Goal: Transaction & Acquisition: Purchase product/service

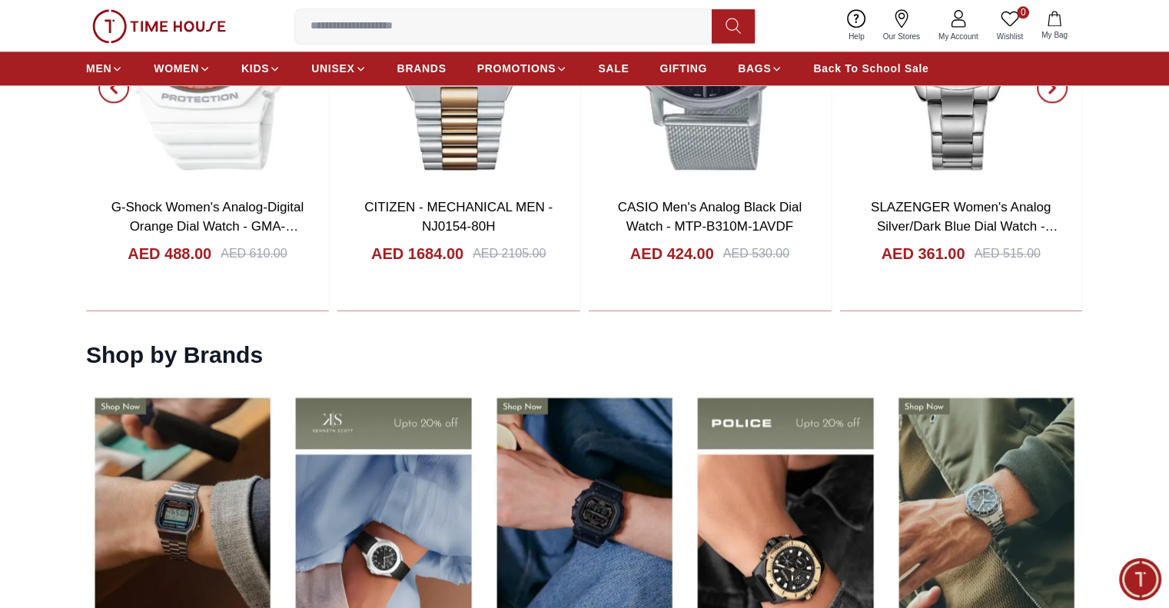
scroll to position [1614, 0]
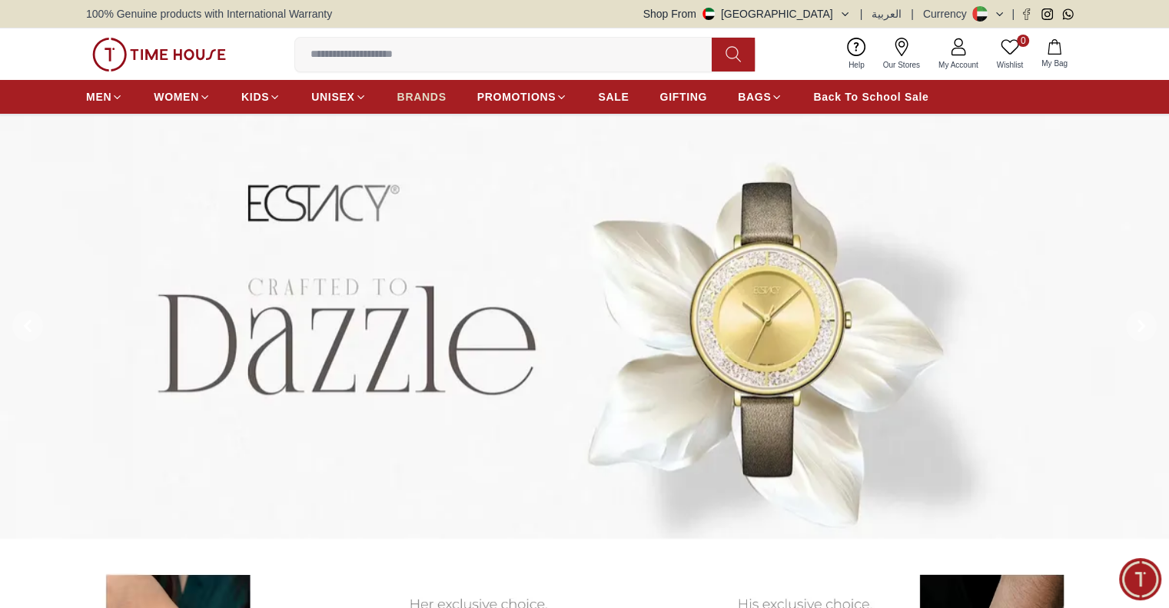
click at [424, 95] on span "BRANDS" at bounding box center [421, 96] width 49 height 15
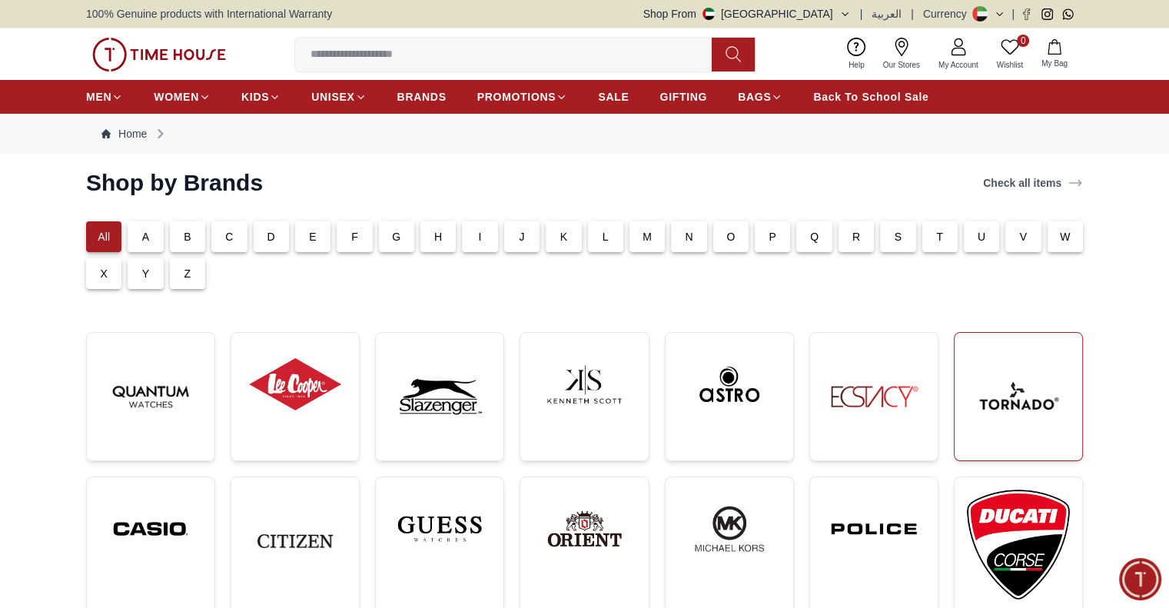
click at [1008, 417] on img at bounding box center [1018, 396] width 103 height 103
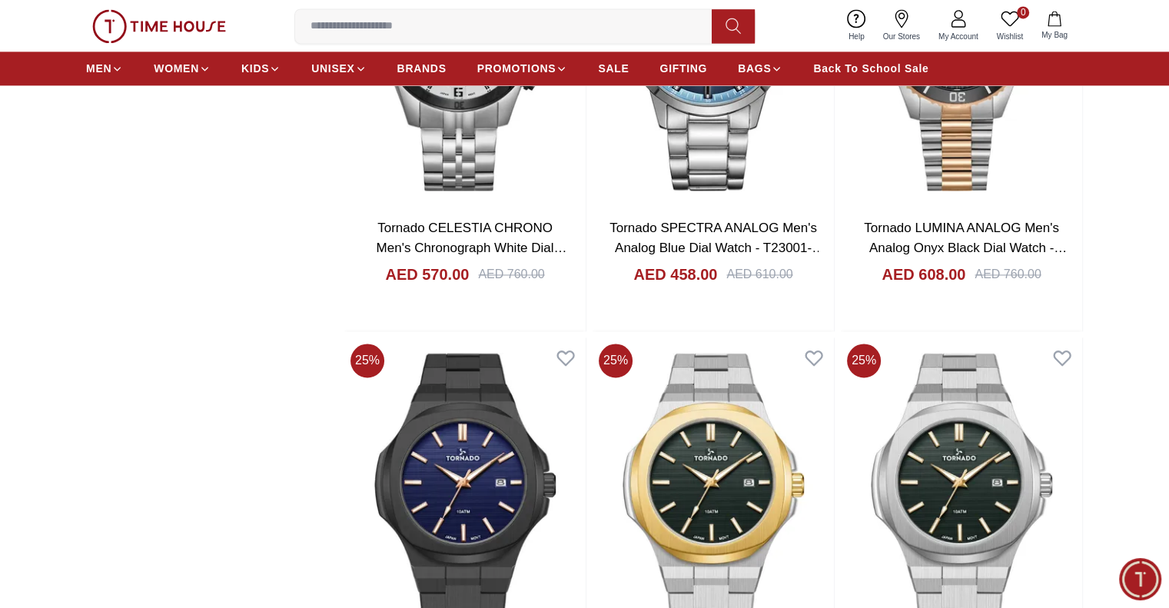
scroll to position [2075, 0]
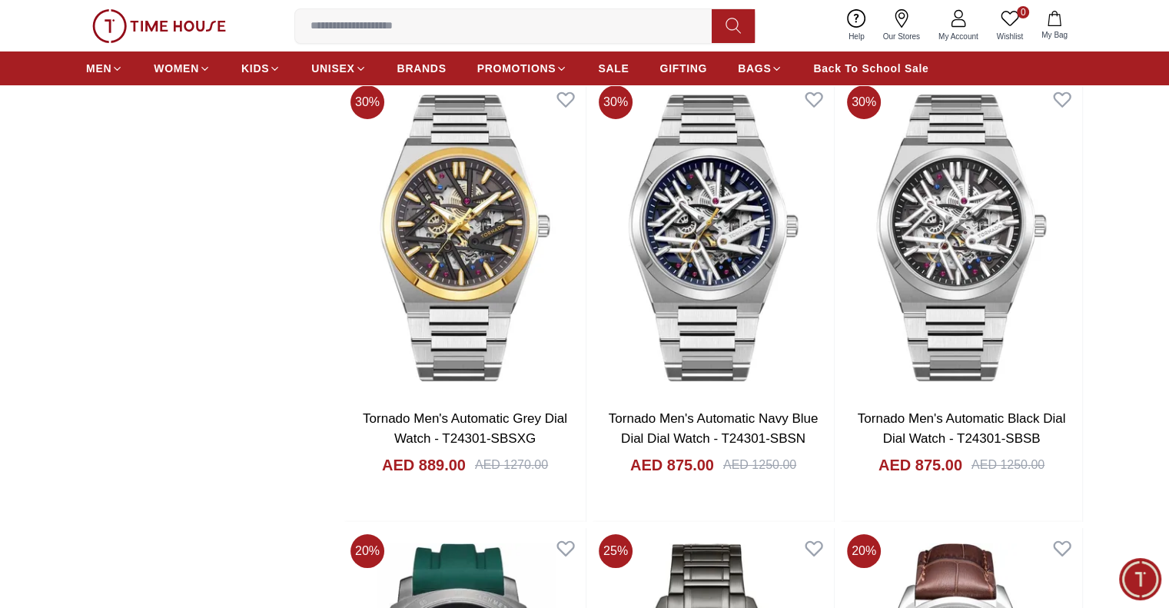
scroll to position [5688, 0]
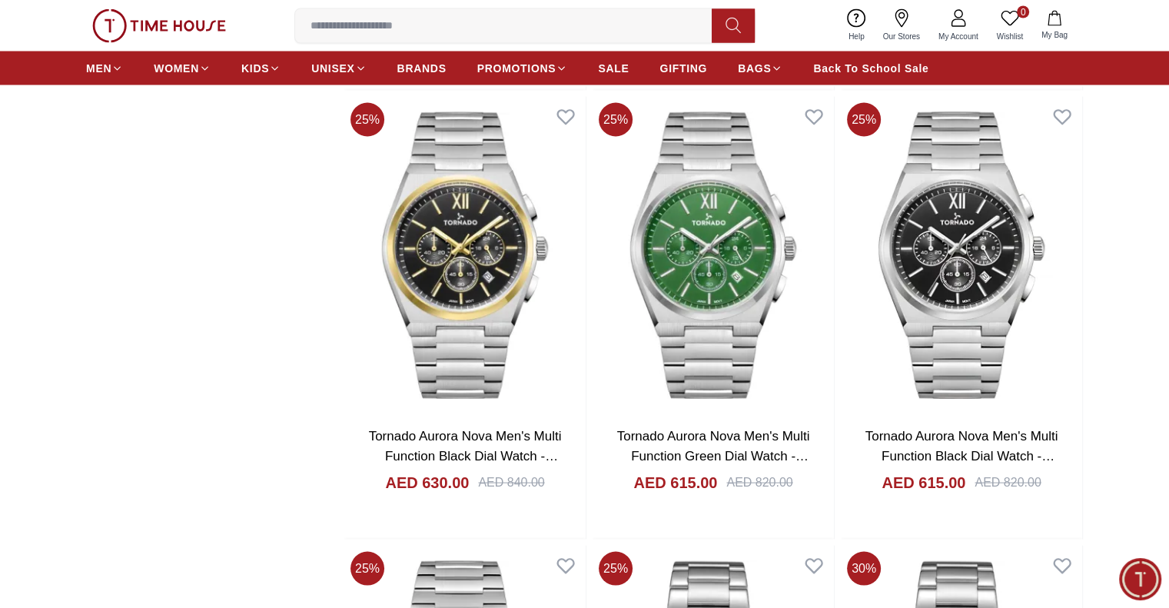
scroll to position [2998, 0]
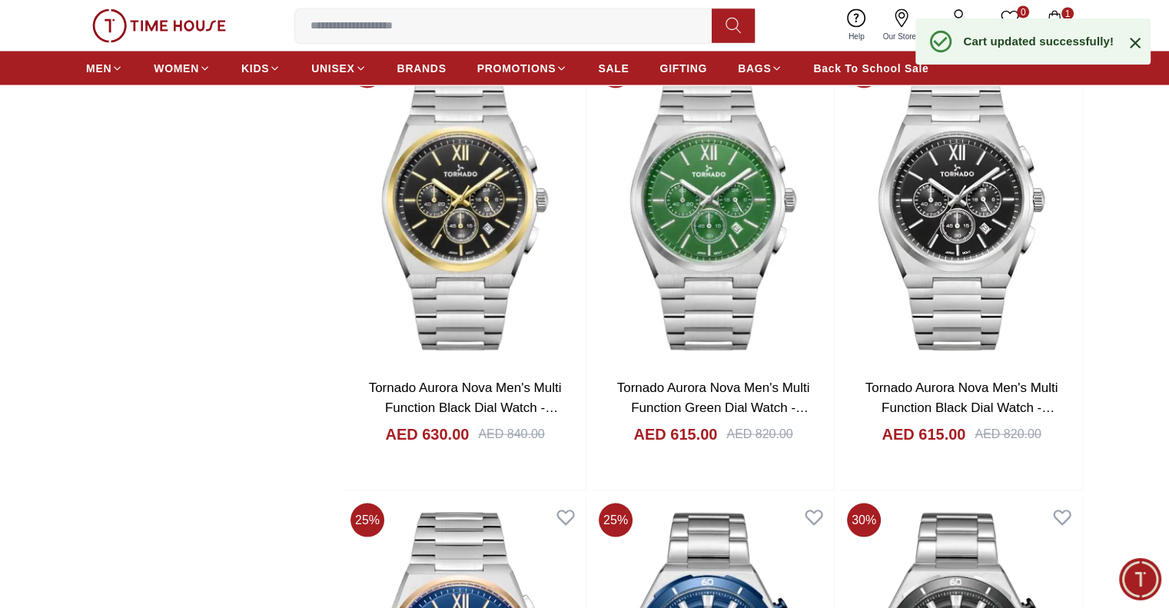
click at [1141, 39] on icon at bounding box center [1135, 43] width 18 height 18
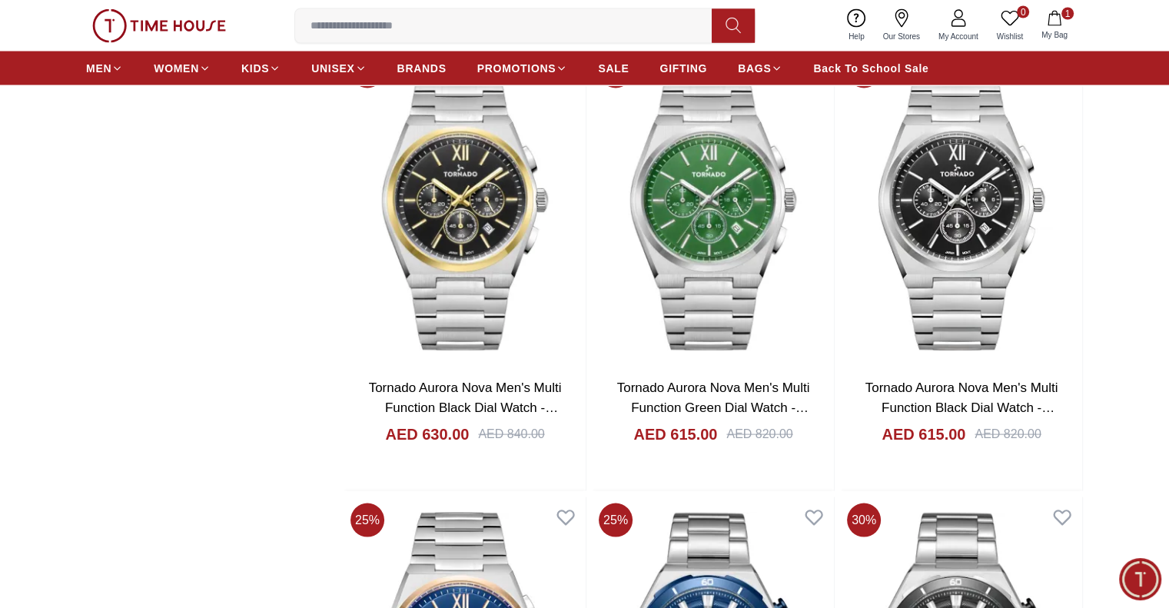
click at [1066, 22] on button "1 My Bag" at bounding box center [1054, 26] width 45 height 36
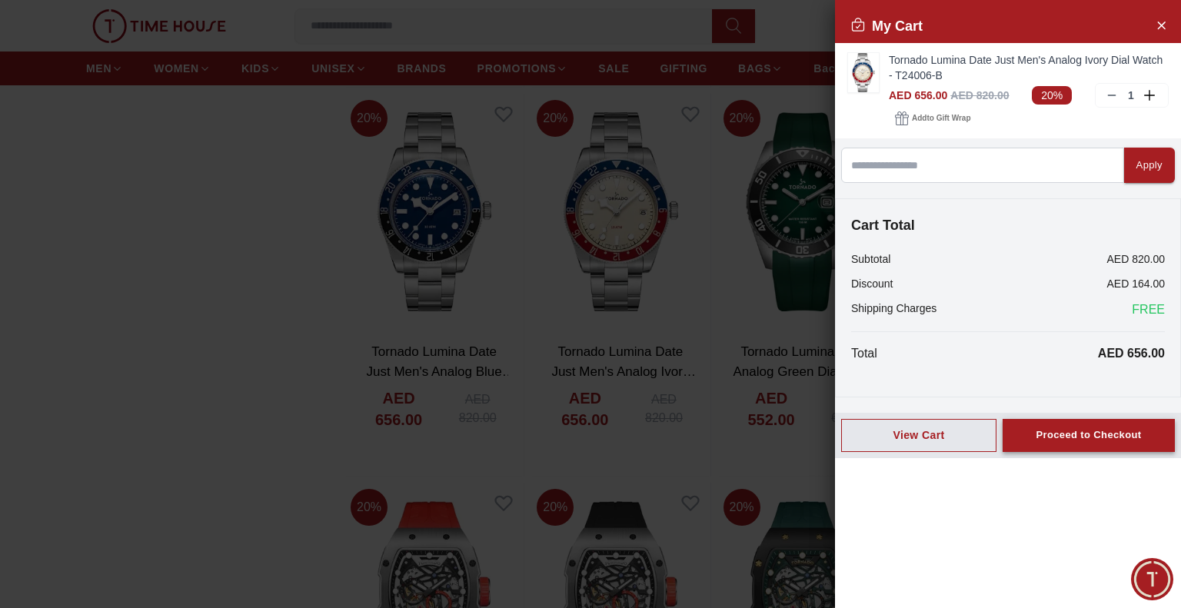
click at [1054, 430] on div "Proceed to Checkout" at bounding box center [1087, 436] width 105 height 18
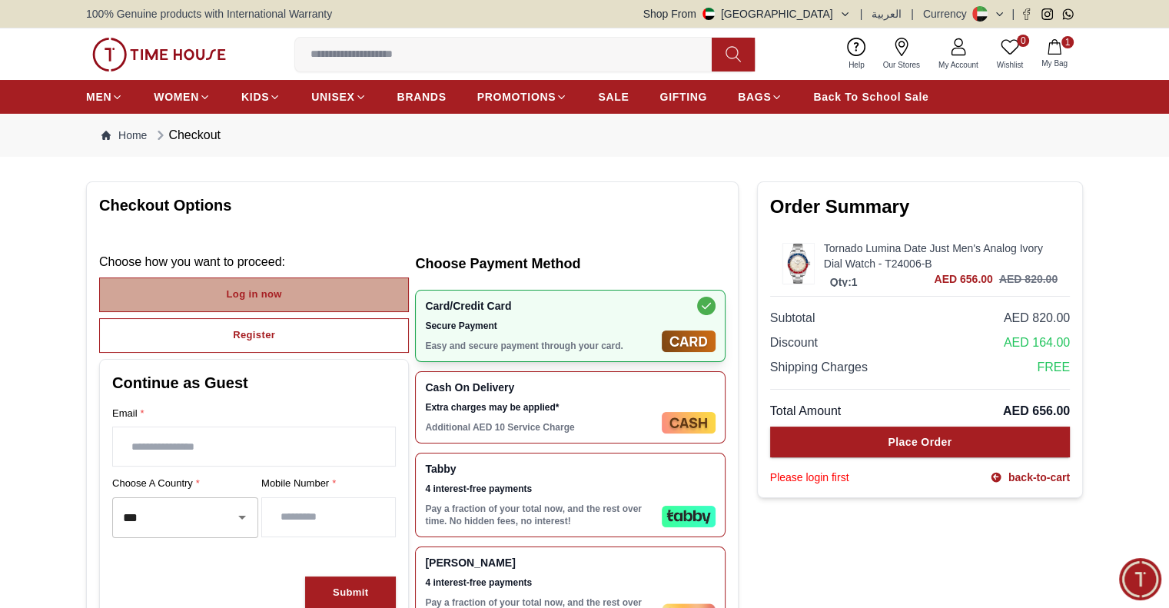
click at [239, 286] on div "Log in now" at bounding box center [254, 295] width 55 height 18
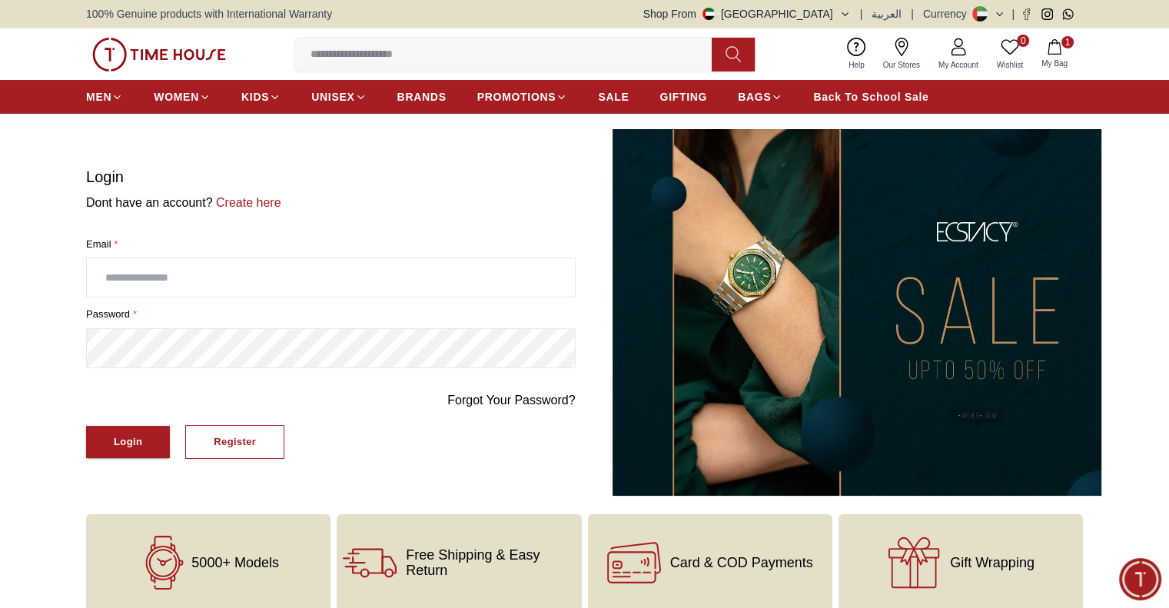
type input "**********"
click at [127, 437] on div "Login" at bounding box center [128, 443] width 28 height 18
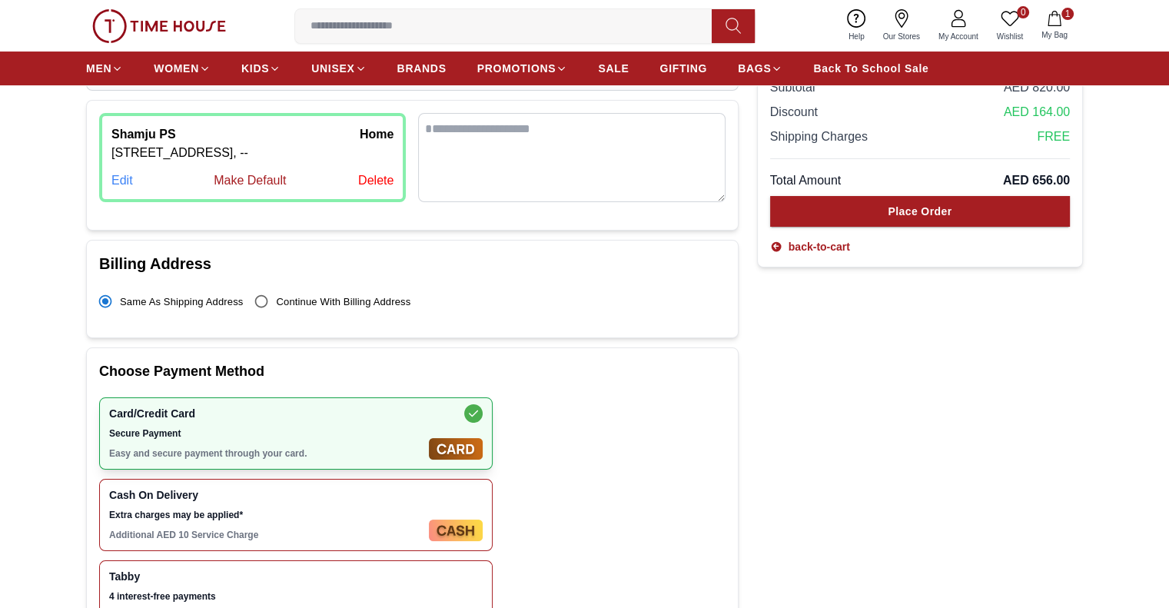
click at [317, 496] on span "Cash On Delivery" at bounding box center [266, 495] width 314 height 12
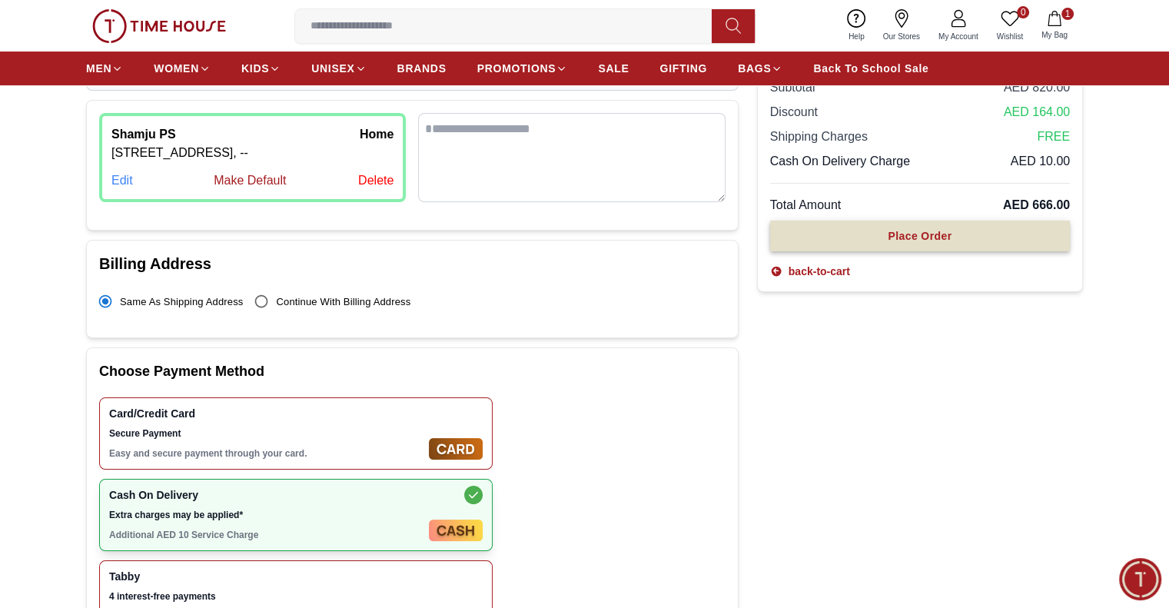
click at [888, 232] on div "Place Order" at bounding box center [920, 235] width 64 height 15
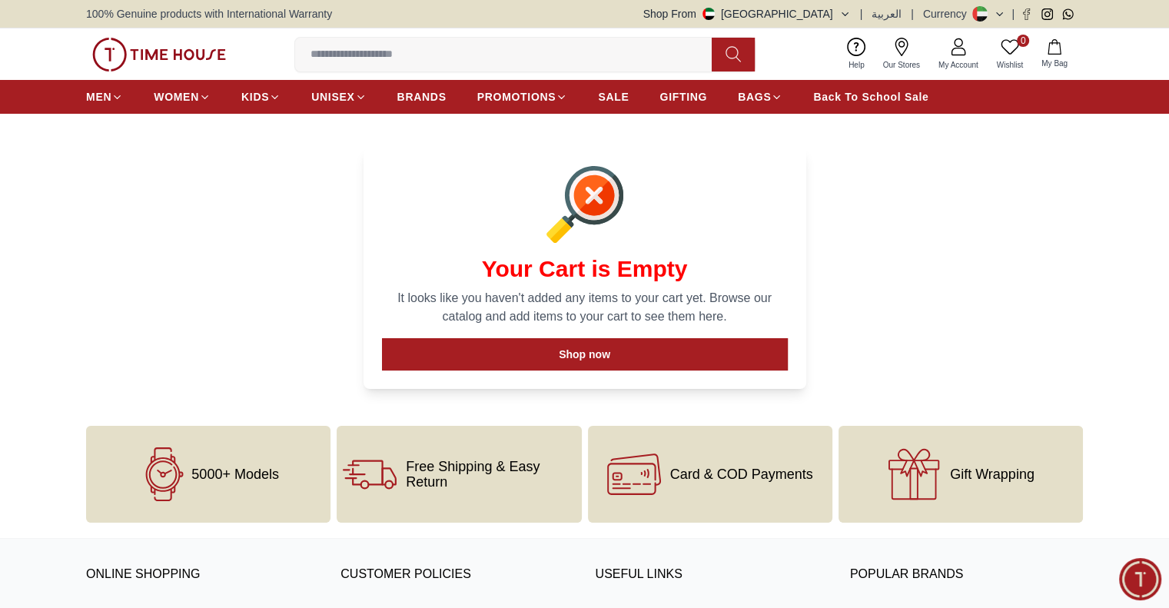
click at [948, 39] on link "My Account" at bounding box center [958, 54] width 58 height 39
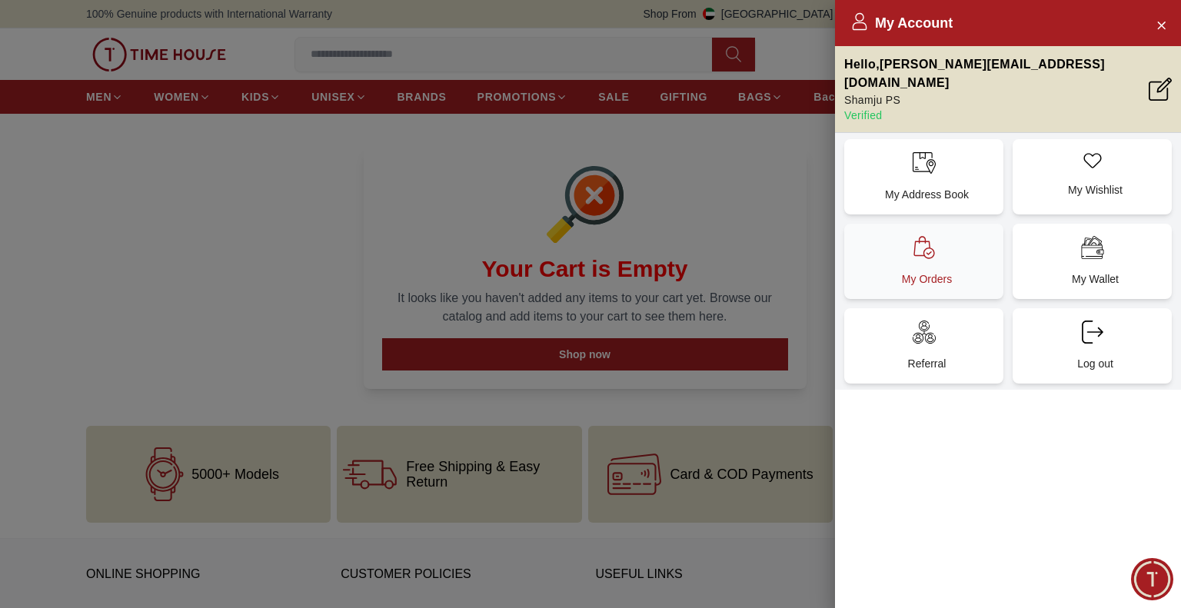
click at [922, 271] on p "My Orders" at bounding box center [926, 278] width 141 height 15
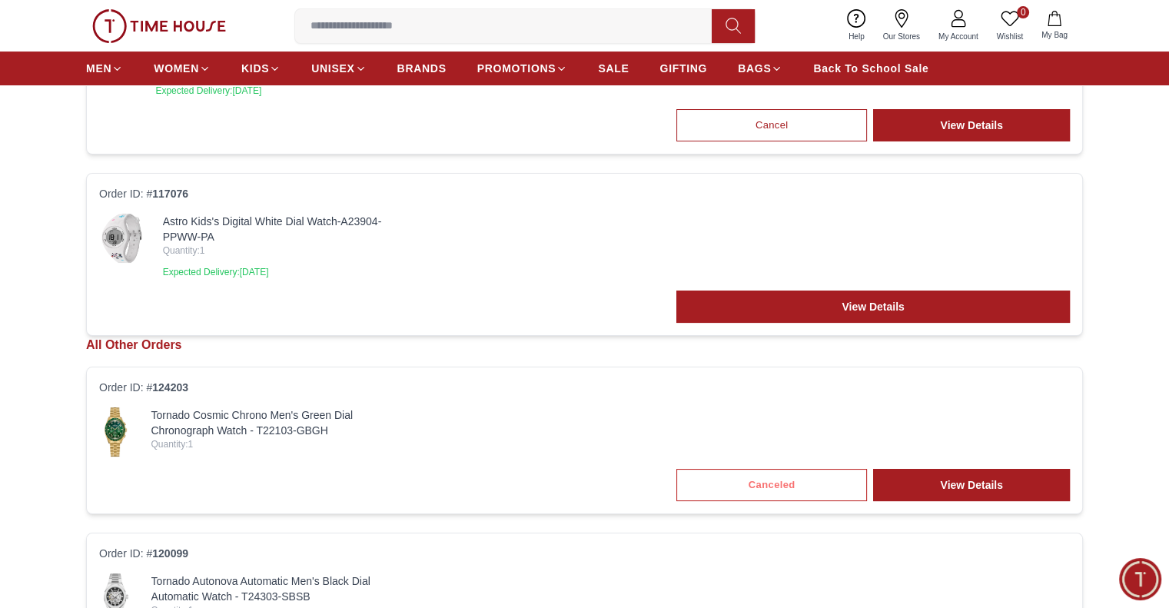
scroll to position [231, 0]
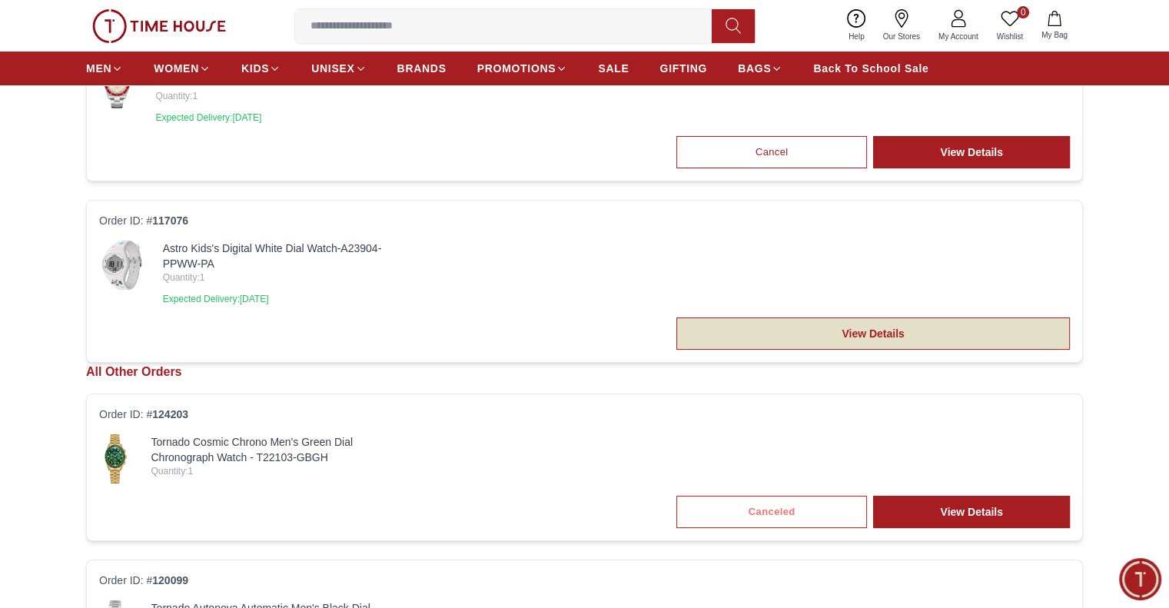
click at [887, 325] on link "View Details" at bounding box center [873, 333] width 394 height 32
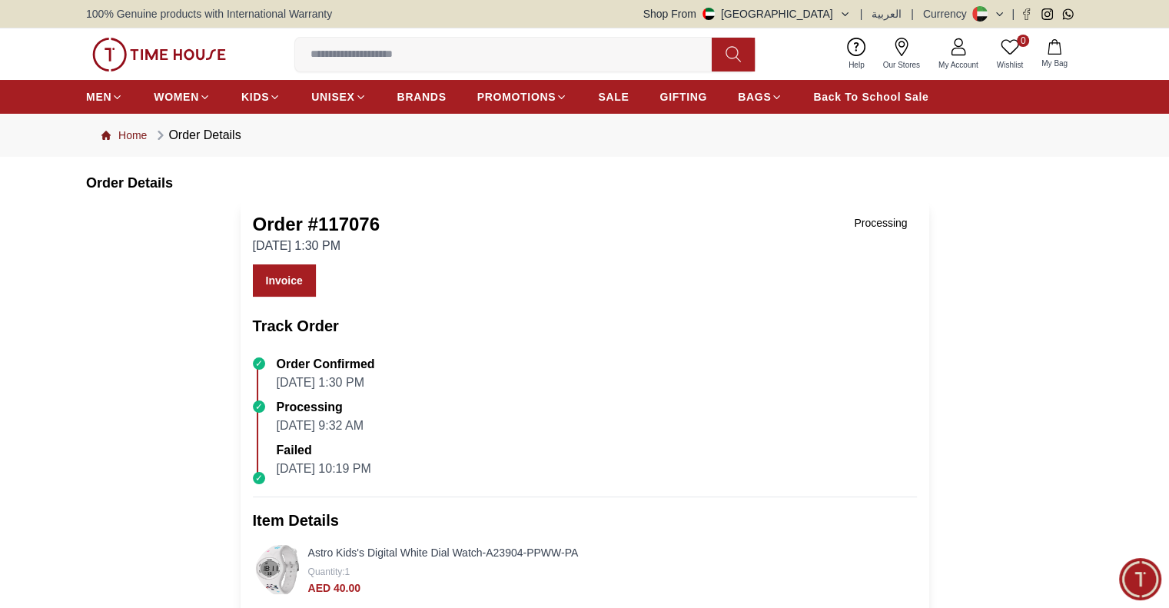
click at [133, 138] on link "Home" at bounding box center [123, 135] width 45 height 15
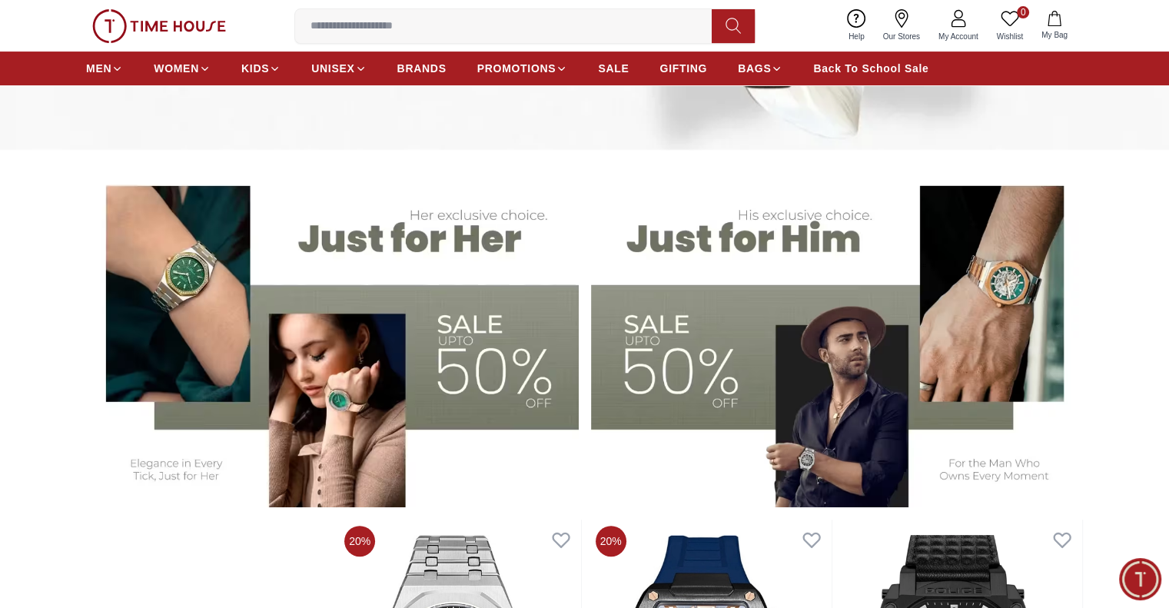
scroll to position [846, 0]
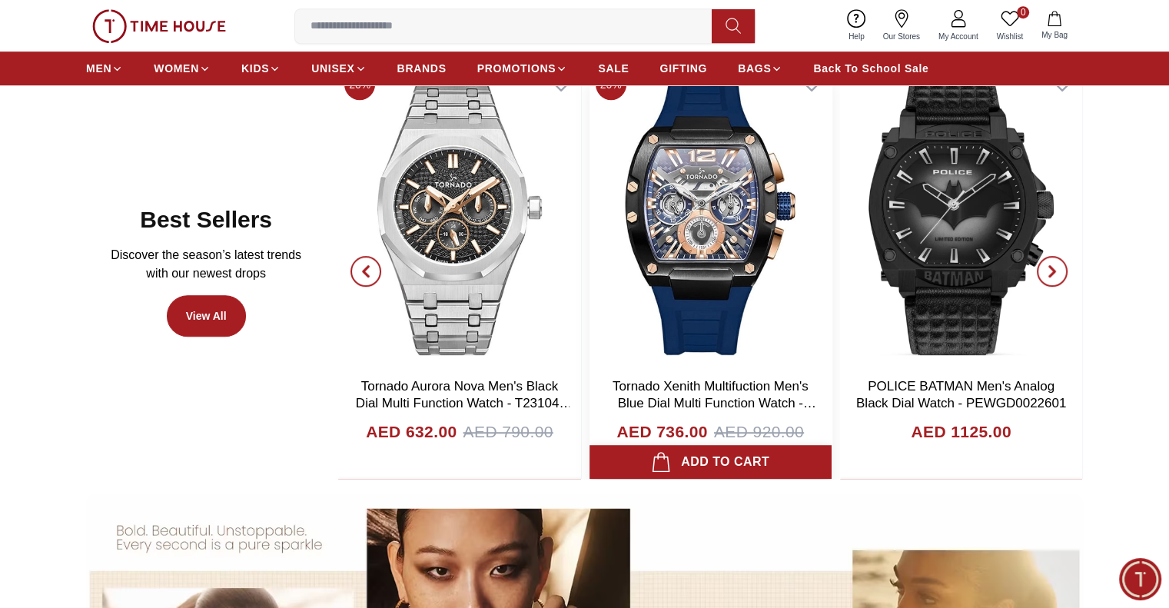
click at [735, 463] on div "Add to cart" at bounding box center [710, 462] width 118 height 22
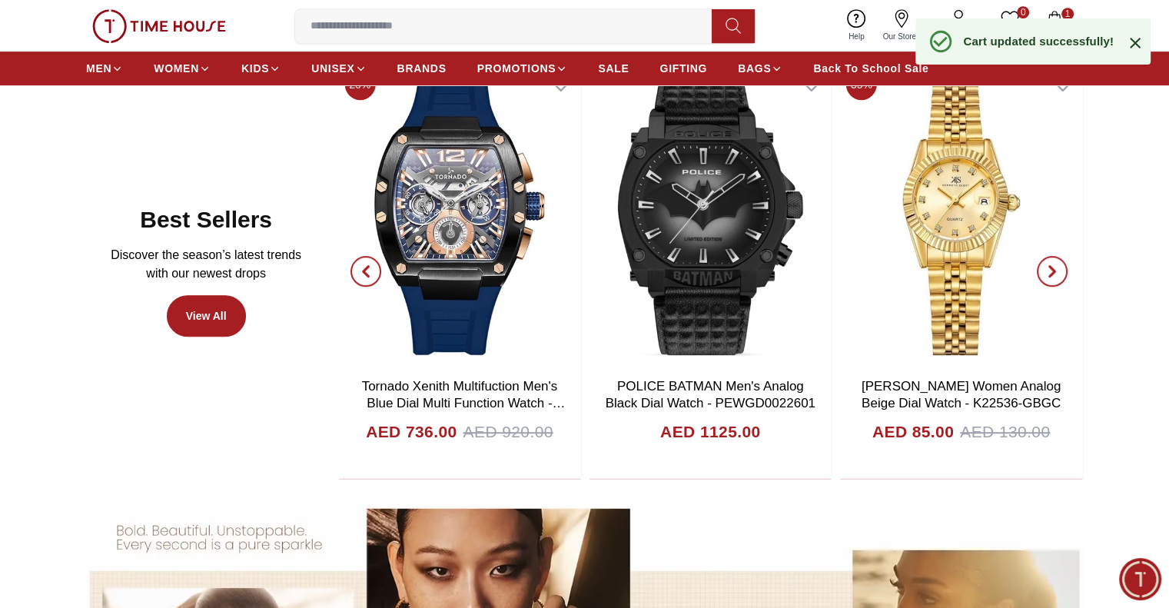
click at [1064, 5] on div "0 Wishlist 1 My Bag Help Our Stores My Account 0 Wishlist 1 My Bag" at bounding box center [584, 26] width 997 height 52
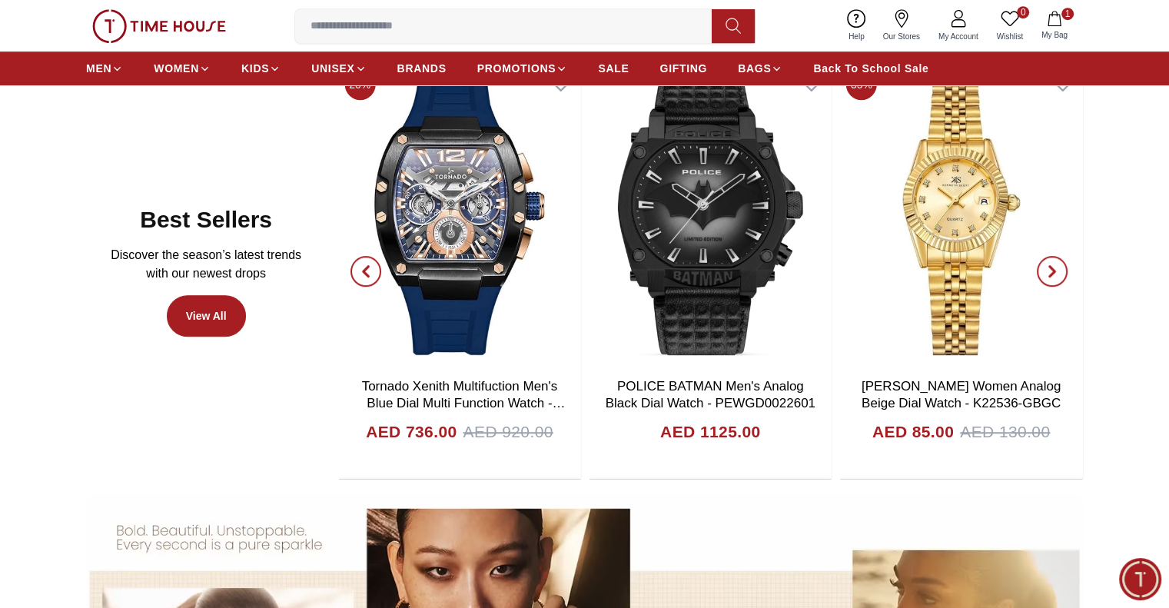
click at [1059, 11] on icon "button" at bounding box center [1054, 18] width 15 height 15
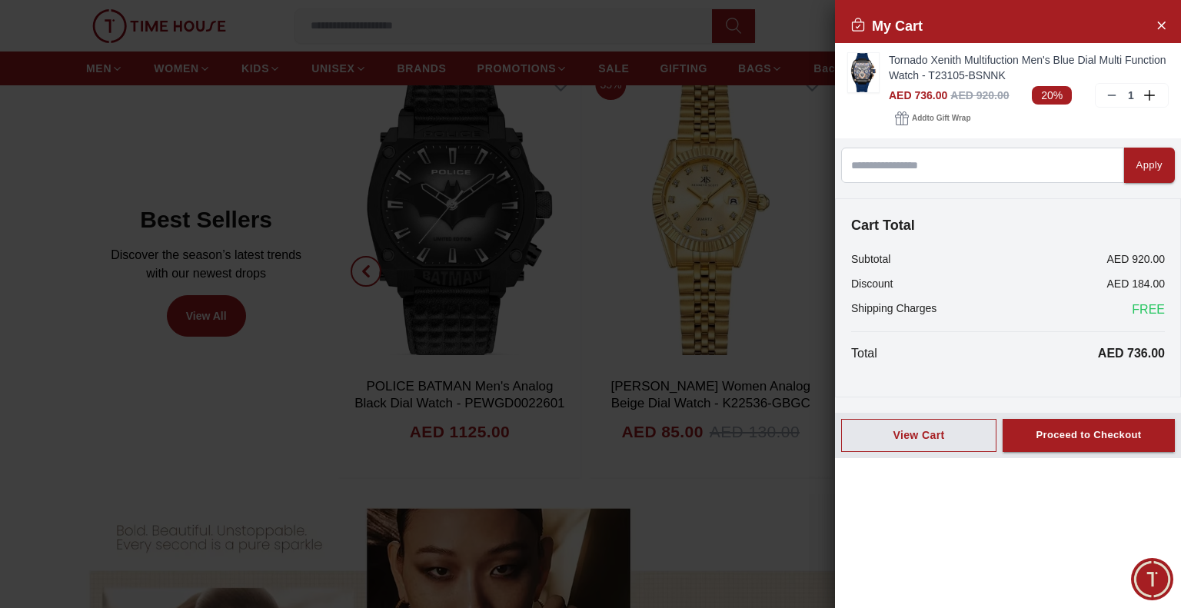
click at [1078, 433] on div "Proceed to Checkout" at bounding box center [1087, 436] width 105 height 18
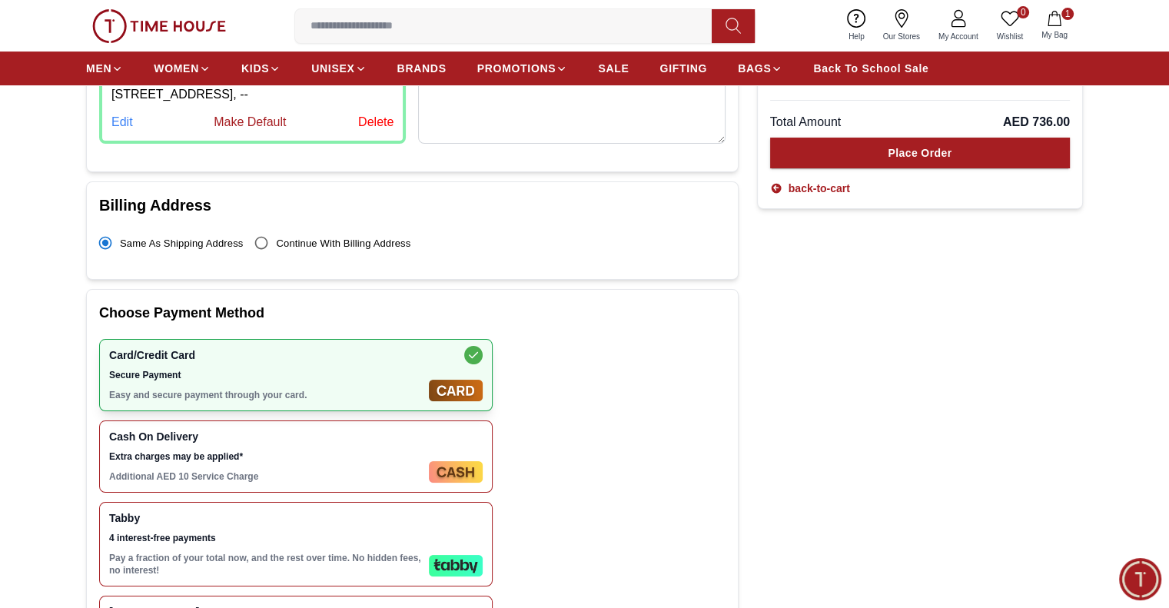
scroll to position [231, 0]
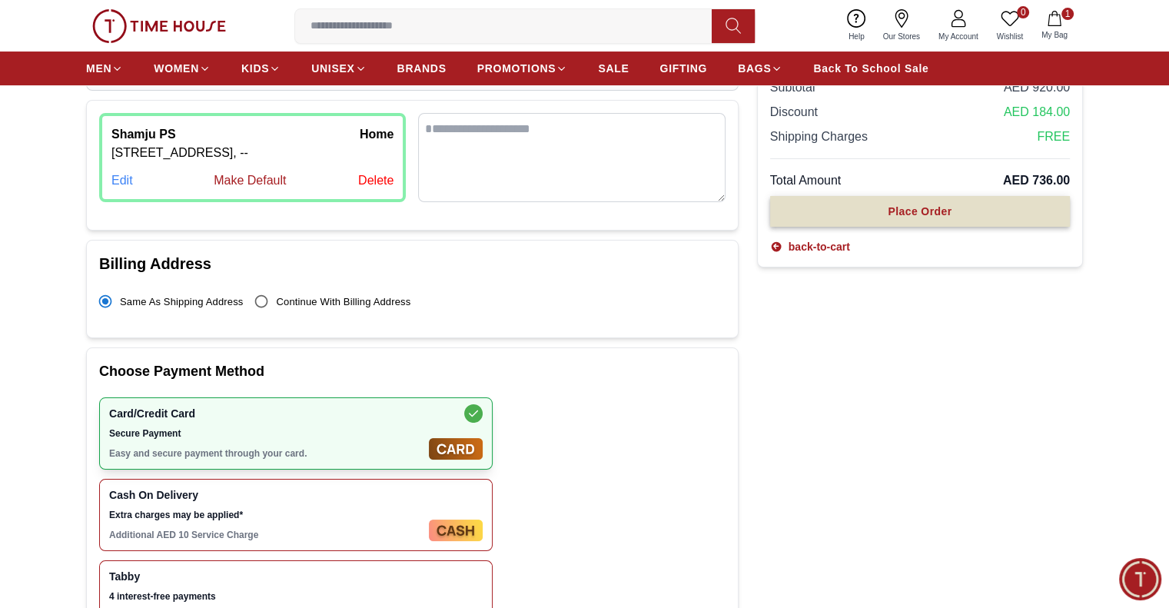
click at [913, 214] on div "Place Order" at bounding box center [920, 211] width 64 height 15
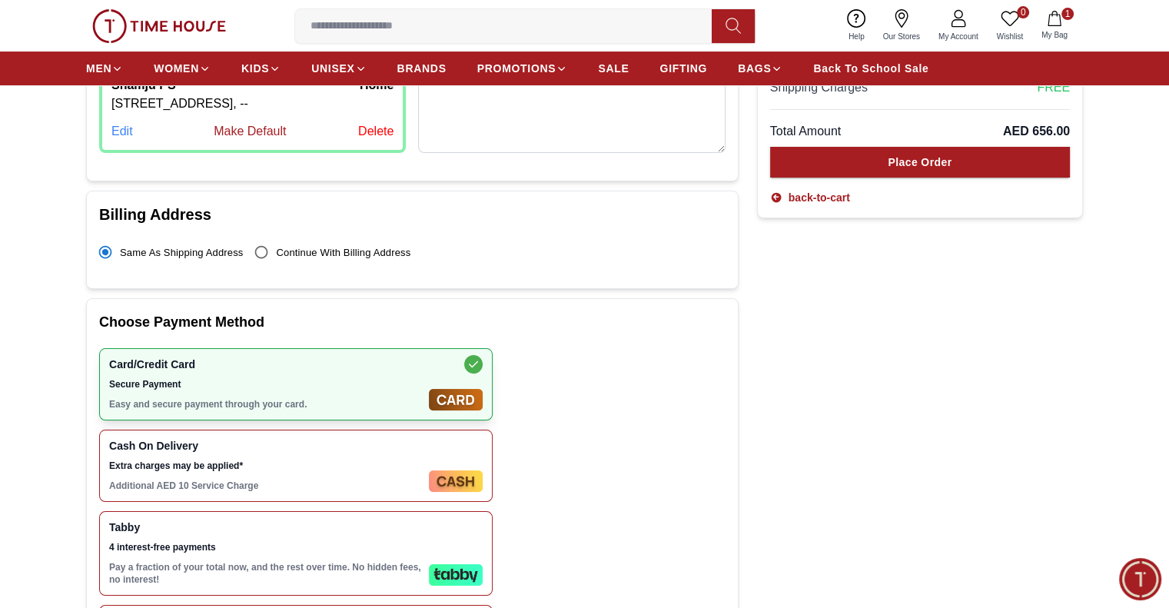
scroll to position [587, 0]
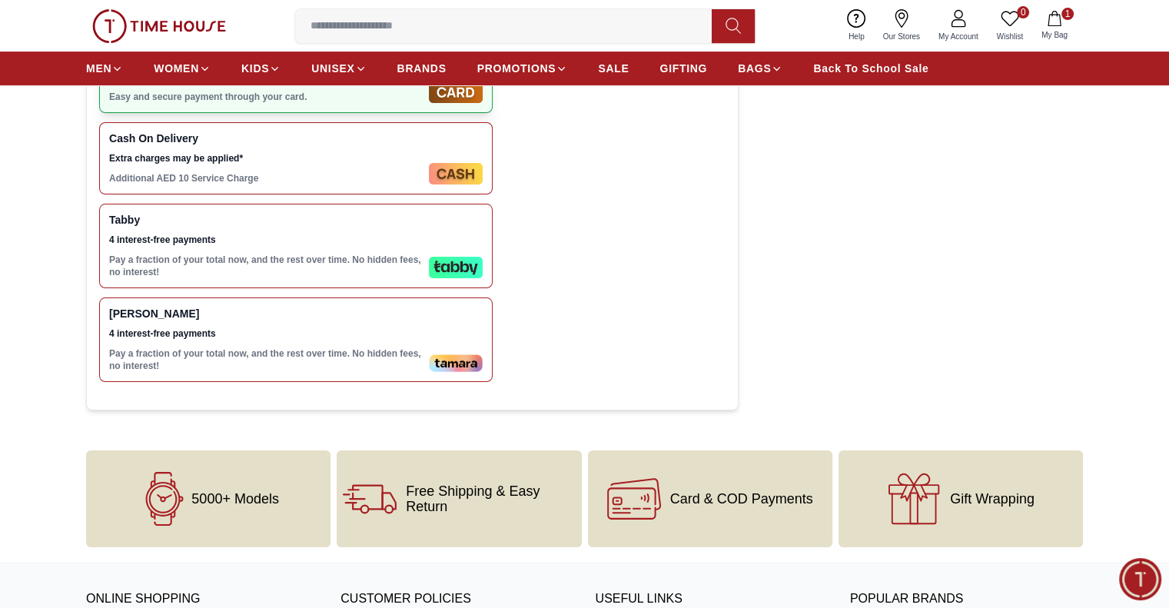
click at [284, 237] on span "4 interest-free payments" at bounding box center [266, 240] width 314 height 12
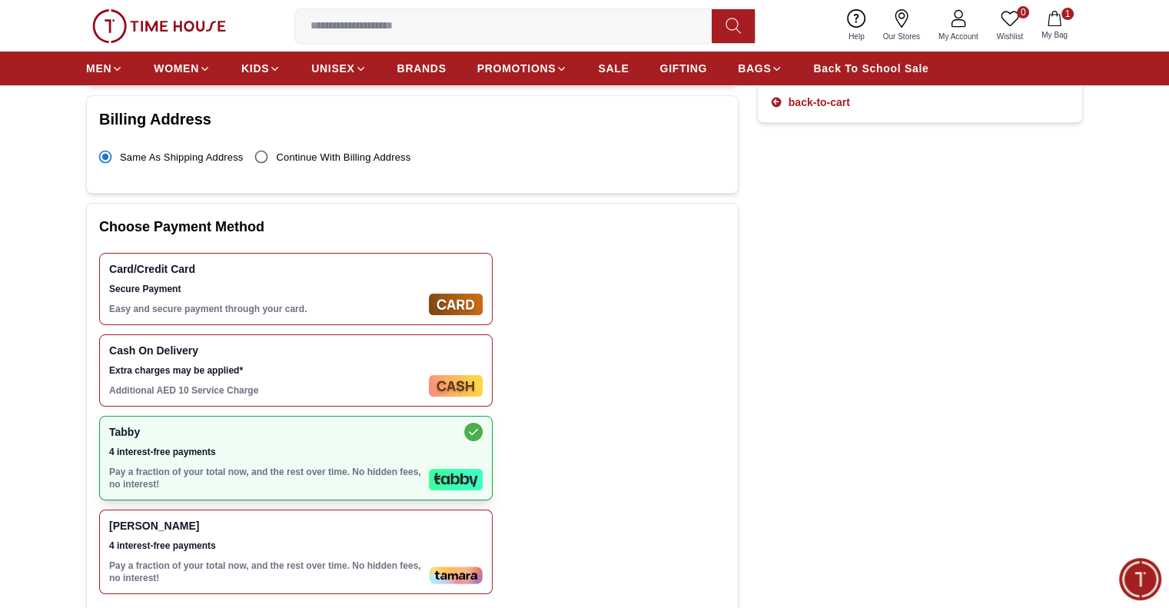
scroll to position [280, 0]
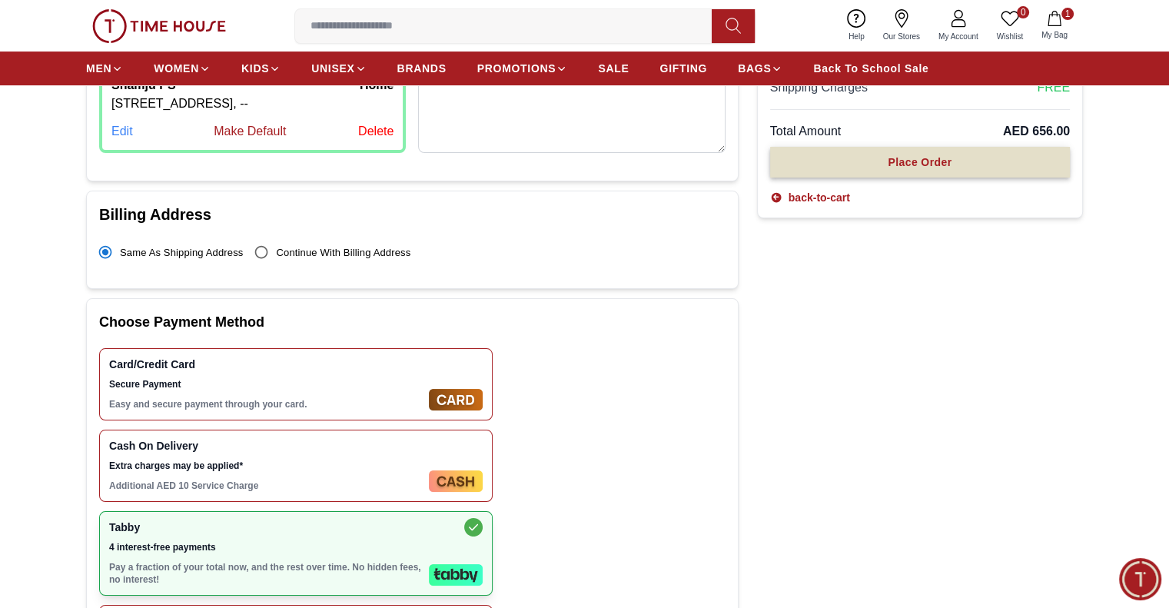
click at [943, 156] on div "Place Order" at bounding box center [920, 162] width 64 height 15
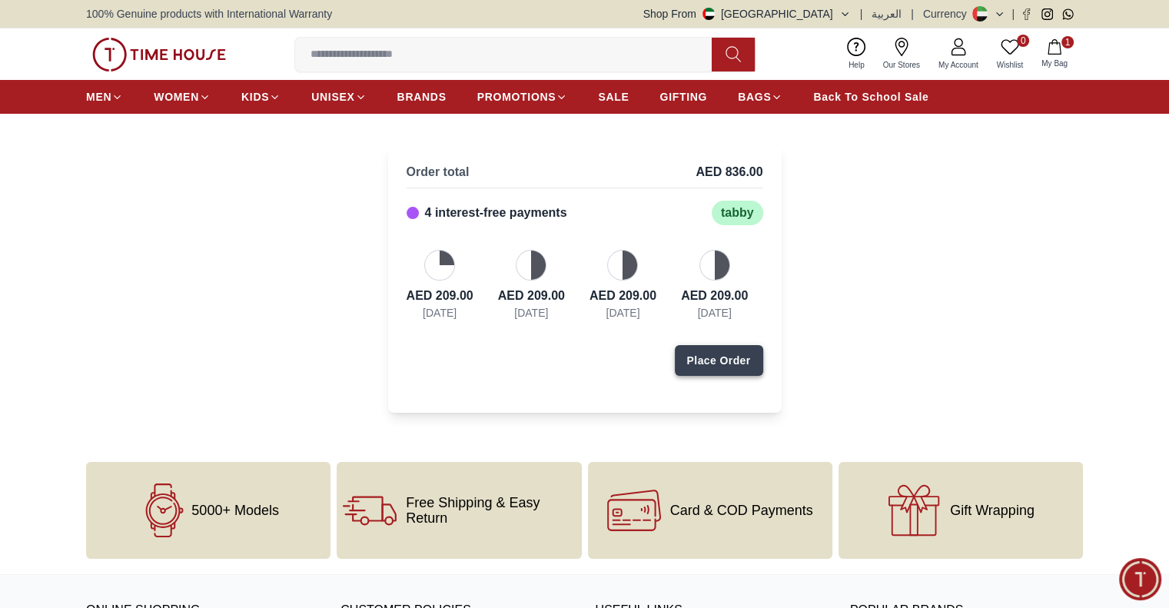
click at [714, 361] on div "Place Order" at bounding box center [719, 360] width 64 height 15
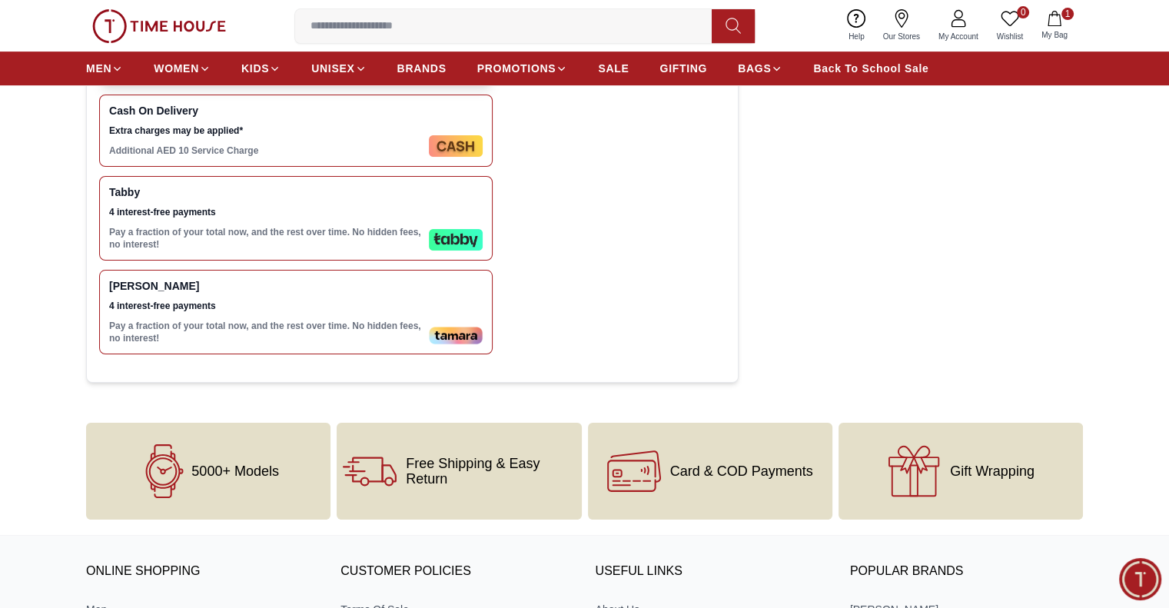
click at [440, 333] on img at bounding box center [456, 336] width 54 height 18
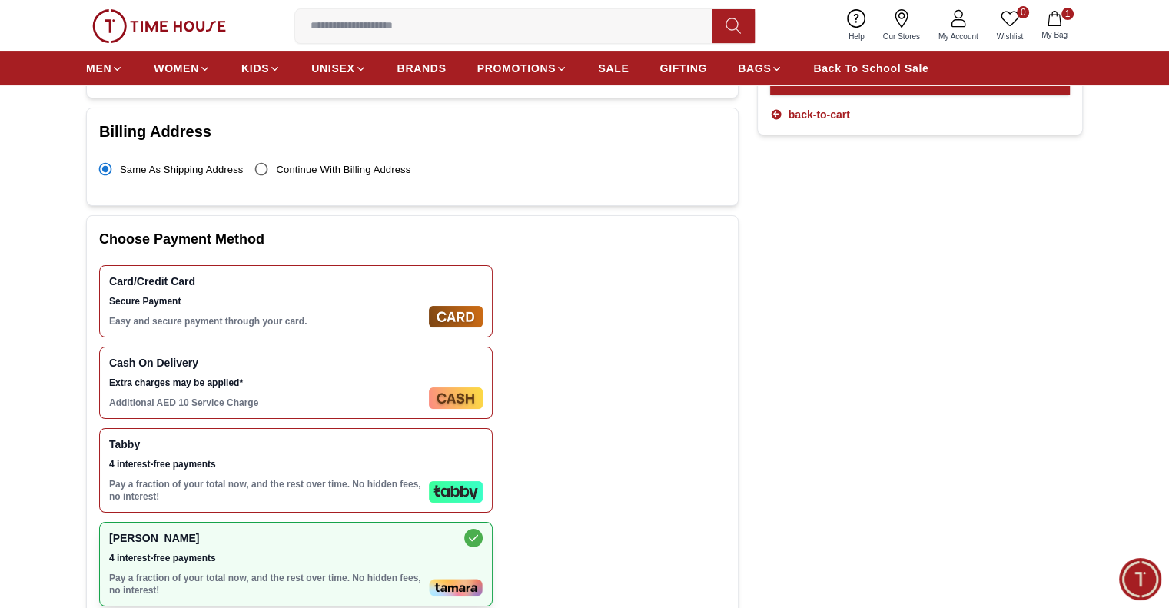
scroll to position [231, 0]
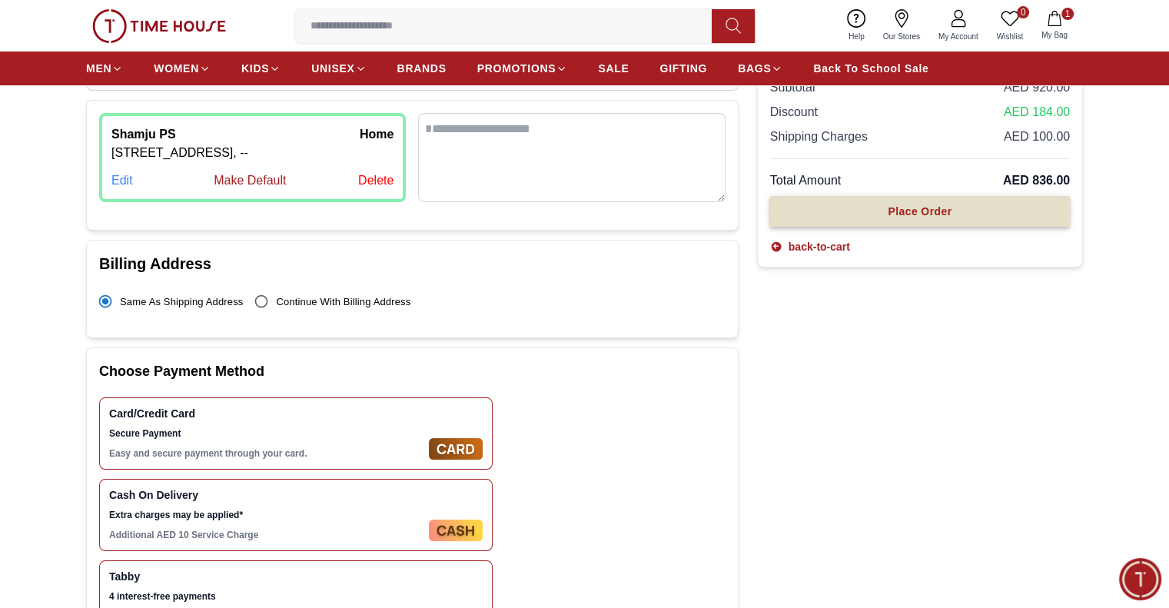
click at [906, 204] on div "Place Order" at bounding box center [920, 211] width 64 height 15
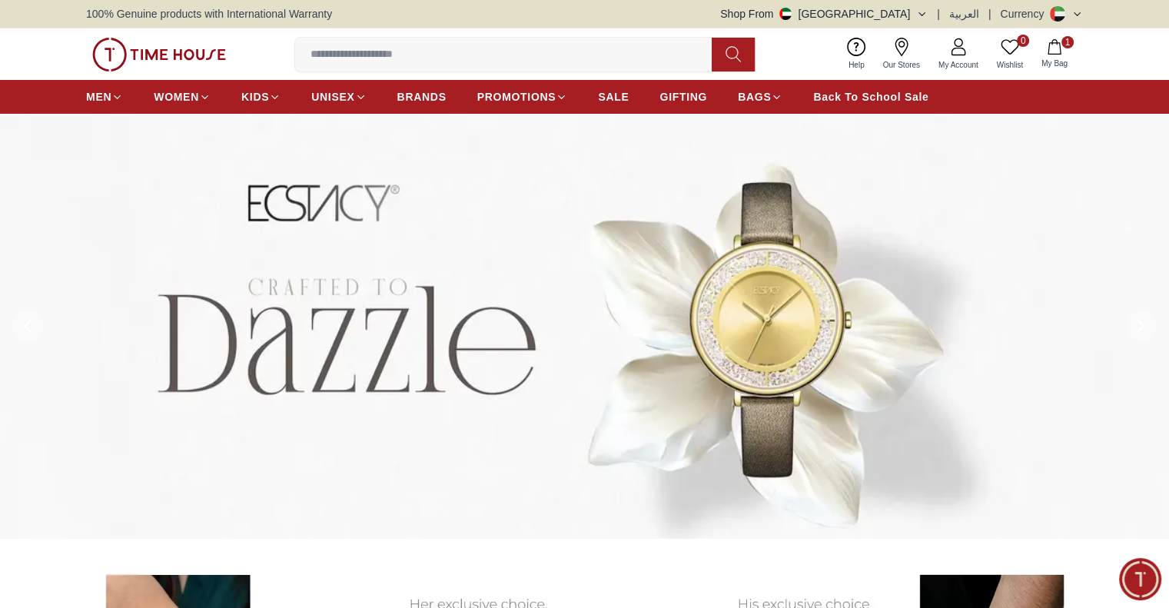
click at [959, 55] on icon at bounding box center [959, 52] width 15 height 8
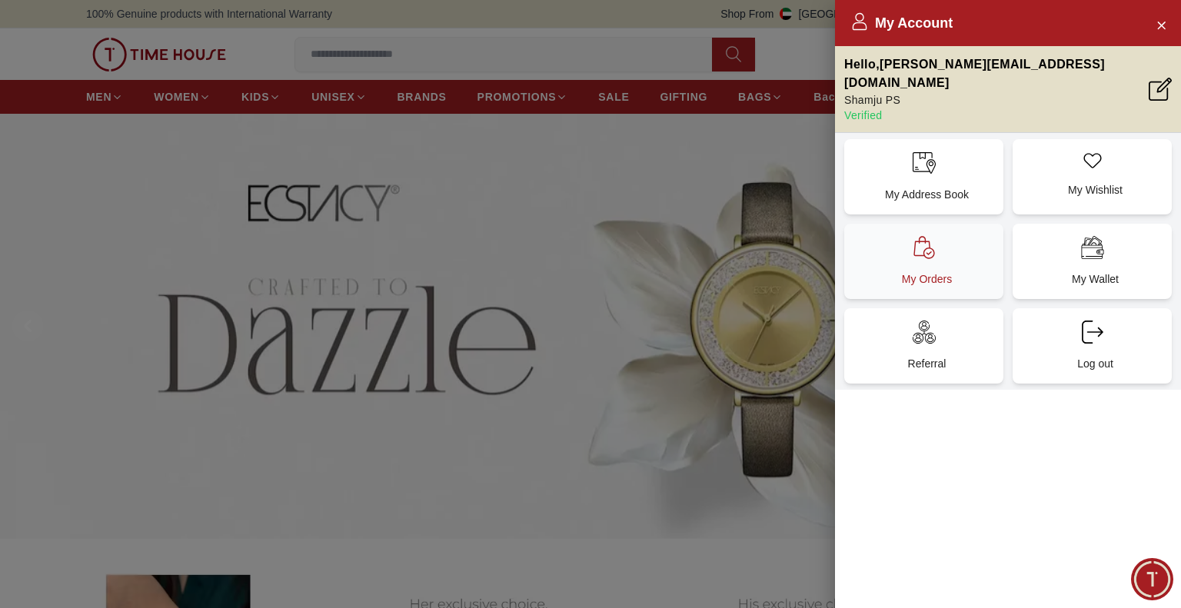
click at [938, 242] on div "My Orders" at bounding box center [923, 261] width 159 height 75
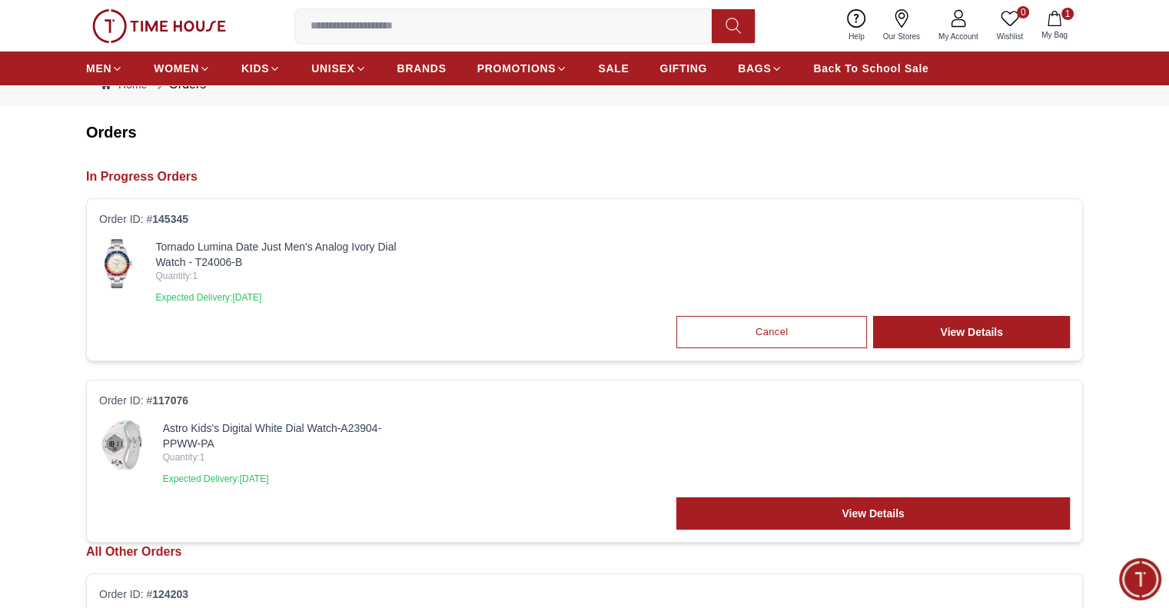
scroll to position [77, 0]
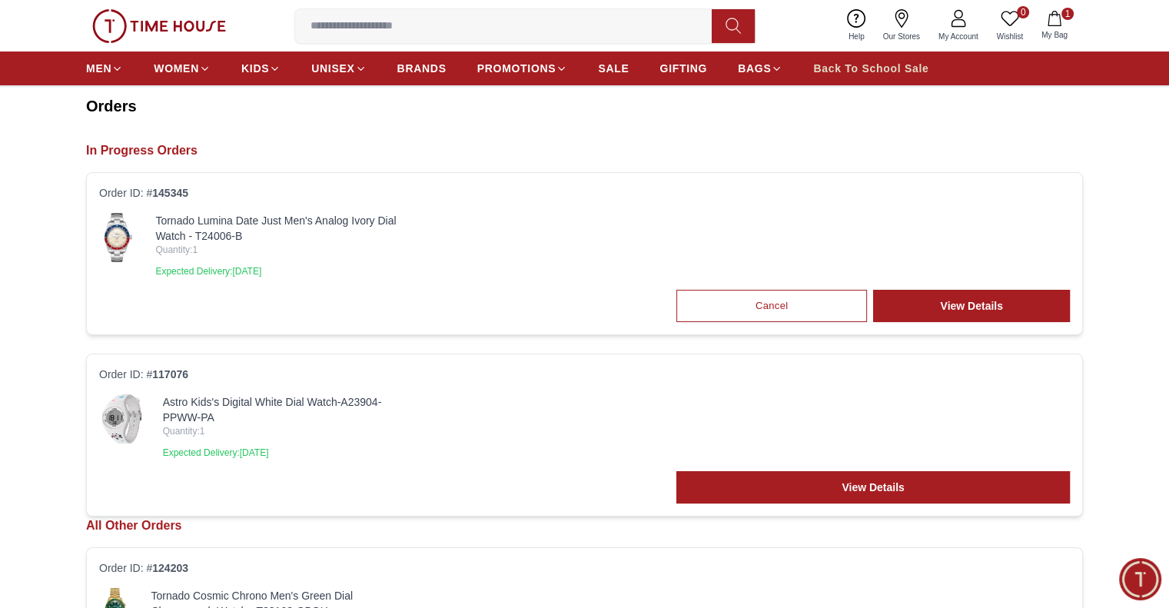
click at [827, 57] on link "Back To School Sale" at bounding box center [870, 69] width 115 height 28
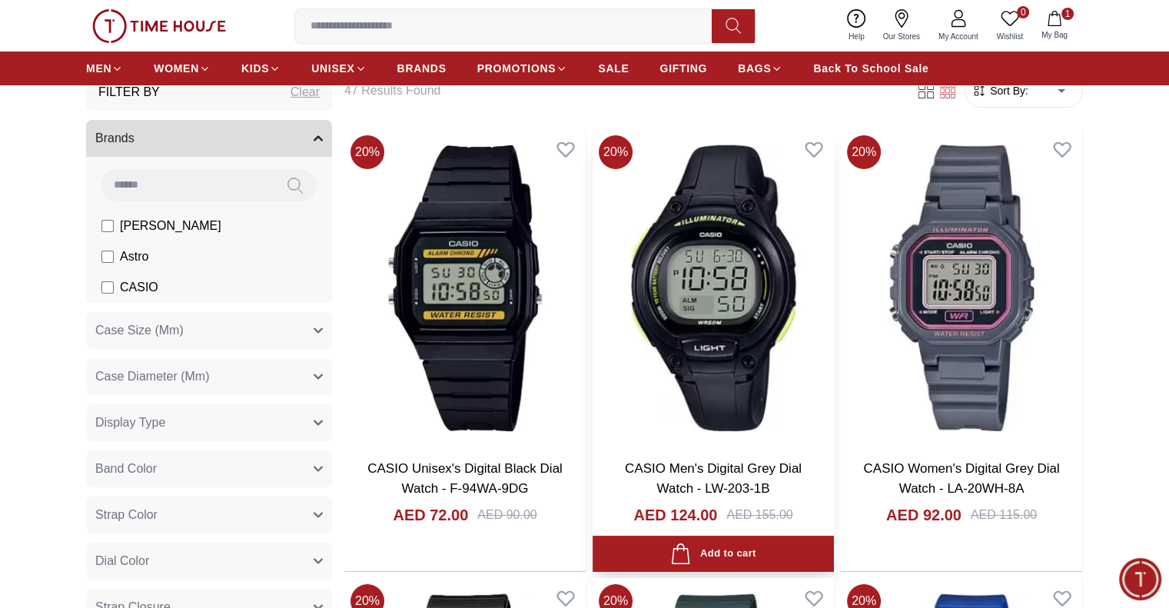
scroll to position [95, 0]
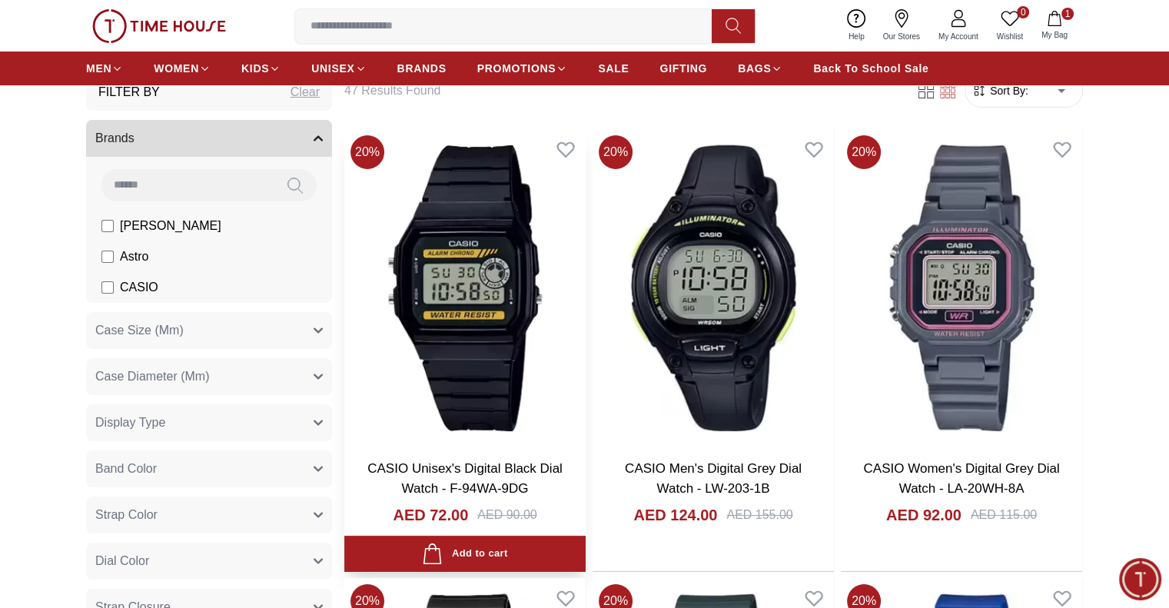
click at [416, 304] on img at bounding box center [464, 287] width 241 height 317
